Goal: Task Accomplishment & Management: Manage account settings

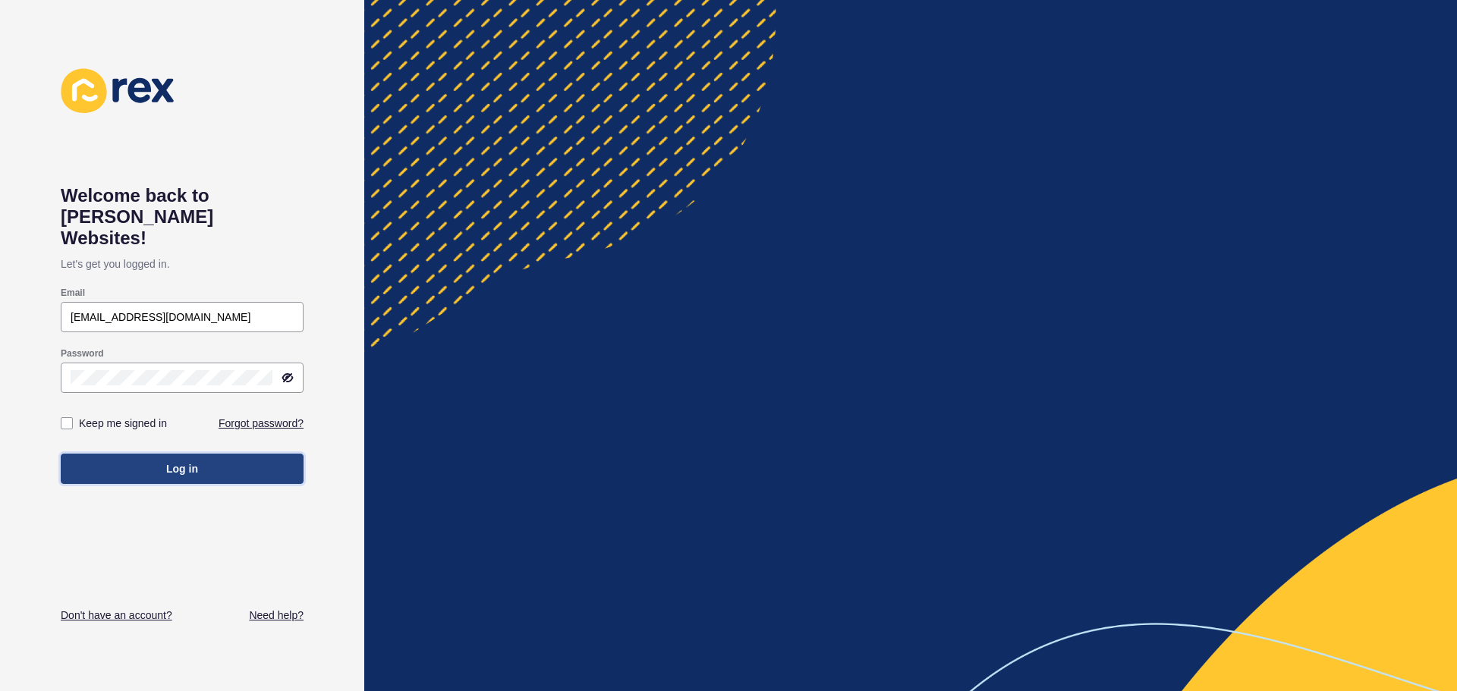
click at [159, 458] on button "Log in" at bounding box center [182, 469] width 243 height 30
click at [72, 417] on label at bounding box center [67, 423] width 12 height 12
click at [72, 419] on input "Keep me signed in" at bounding box center [69, 424] width 10 height 10
checkbox input "true"
click at [206, 454] on button "Log in" at bounding box center [182, 469] width 243 height 30
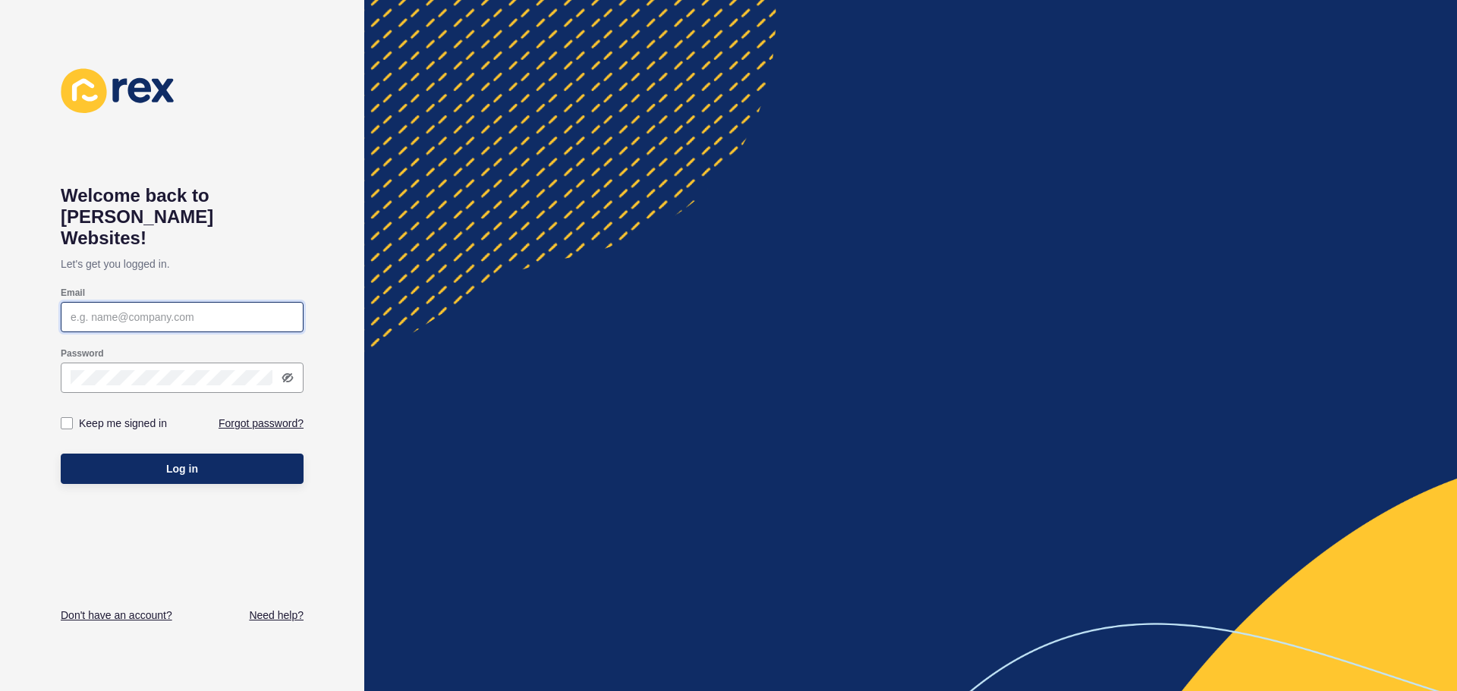
type input "[EMAIL_ADDRESS][DOMAIN_NAME]"
click at [107, 416] on label "Keep me signed in" at bounding box center [123, 423] width 88 height 15
click at [74, 419] on input "Keep me signed in" at bounding box center [69, 424] width 10 height 10
checkbox input "true"
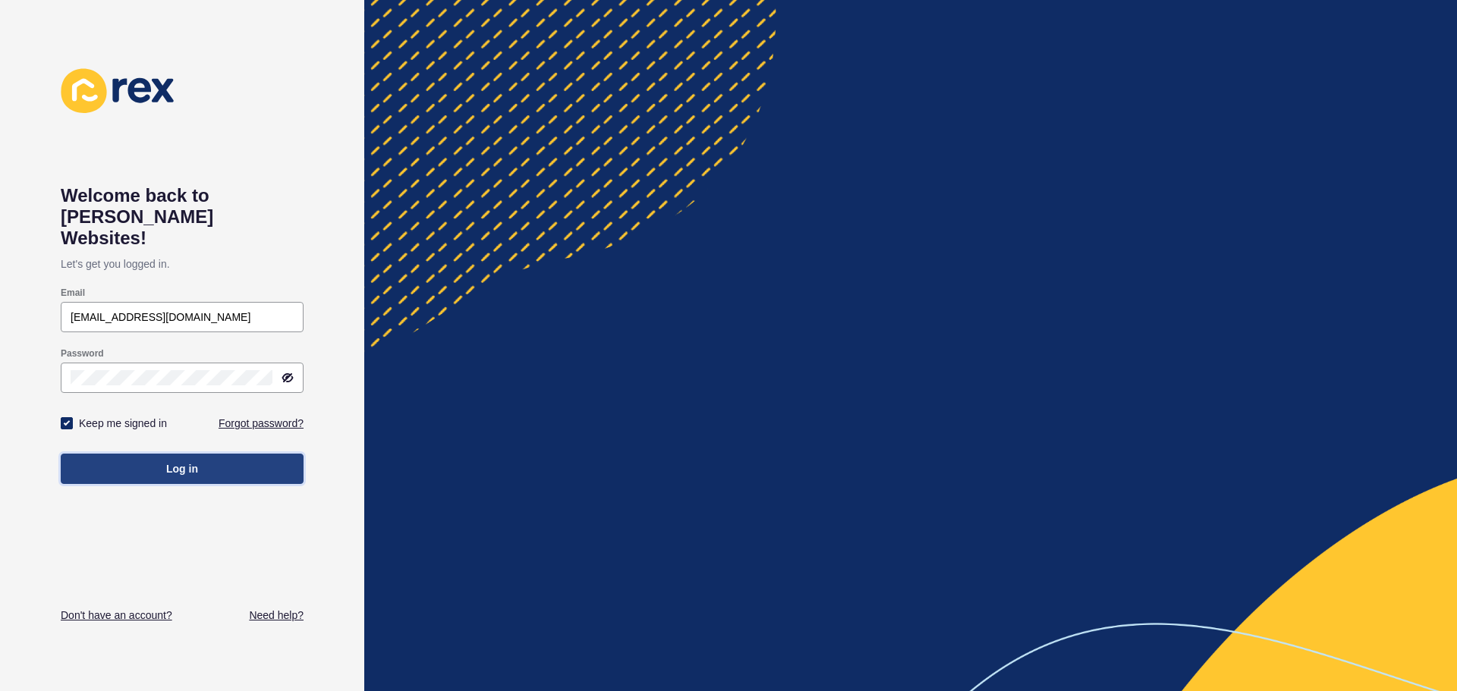
click at [169, 461] on span "Log in" at bounding box center [182, 468] width 32 height 15
click at [218, 363] on div at bounding box center [182, 378] width 243 height 30
click at [297, 363] on div at bounding box center [182, 378] width 243 height 30
click at [293, 372] on icon at bounding box center [288, 378] width 12 height 12
click at [207, 457] on button "Log in" at bounding box center [182, 469] width 243 height 30
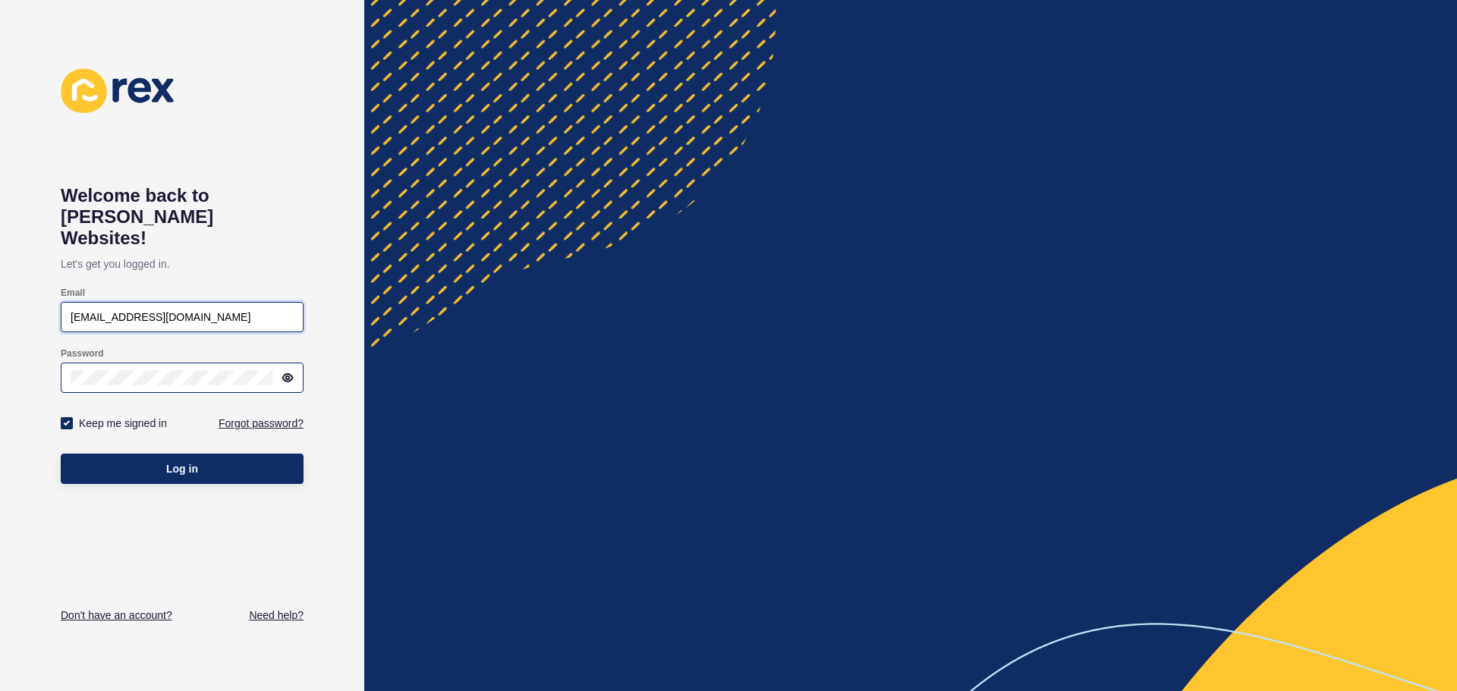
click at [222, 310] on input "[EMAIL_ADDRESS][DOMAIN_NAME]" at bounding box center [182, 317] width 223 height 15
